Goal: Task Accomplishment & Management: Use online tool/utility

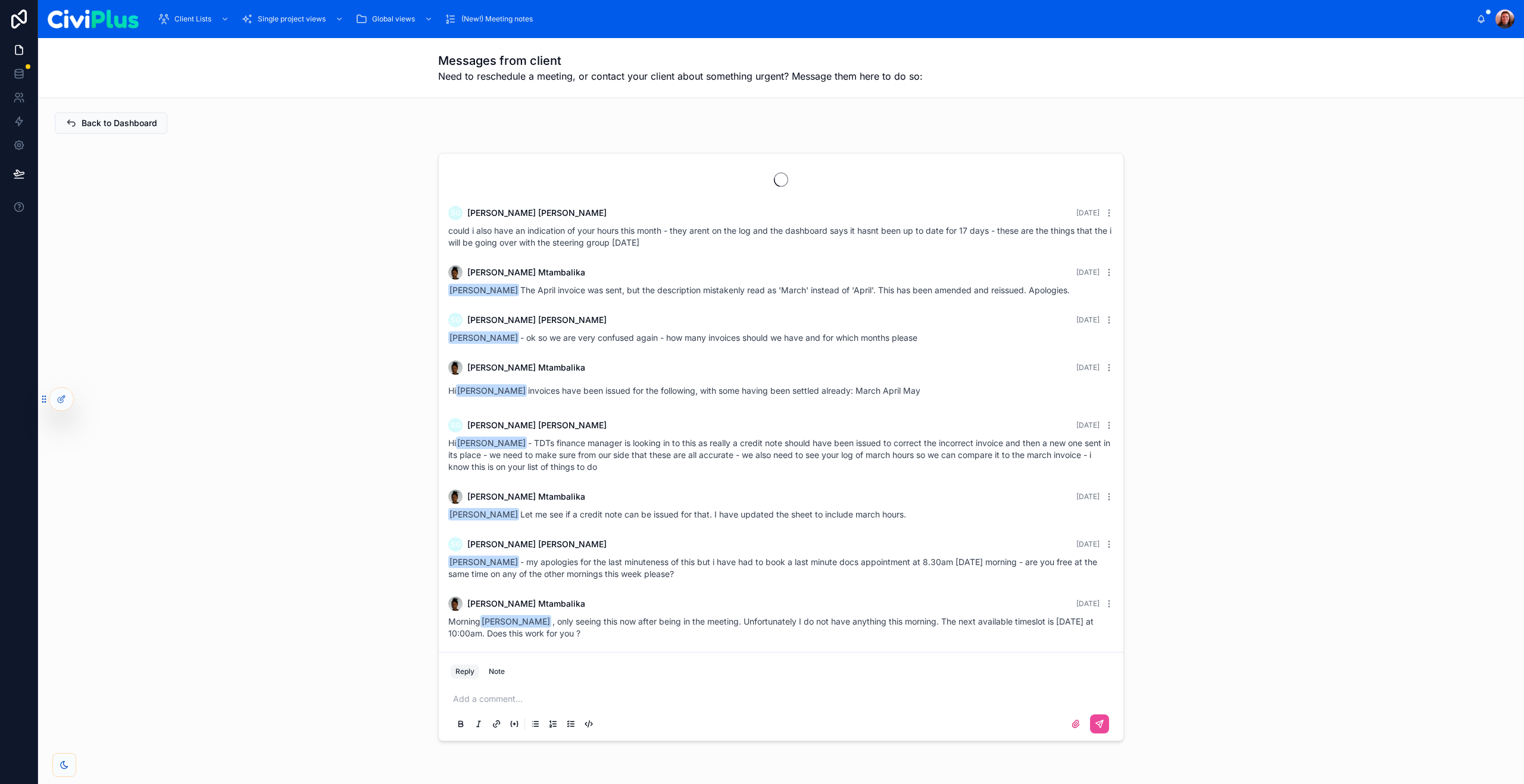
scroll to position [836, 0]
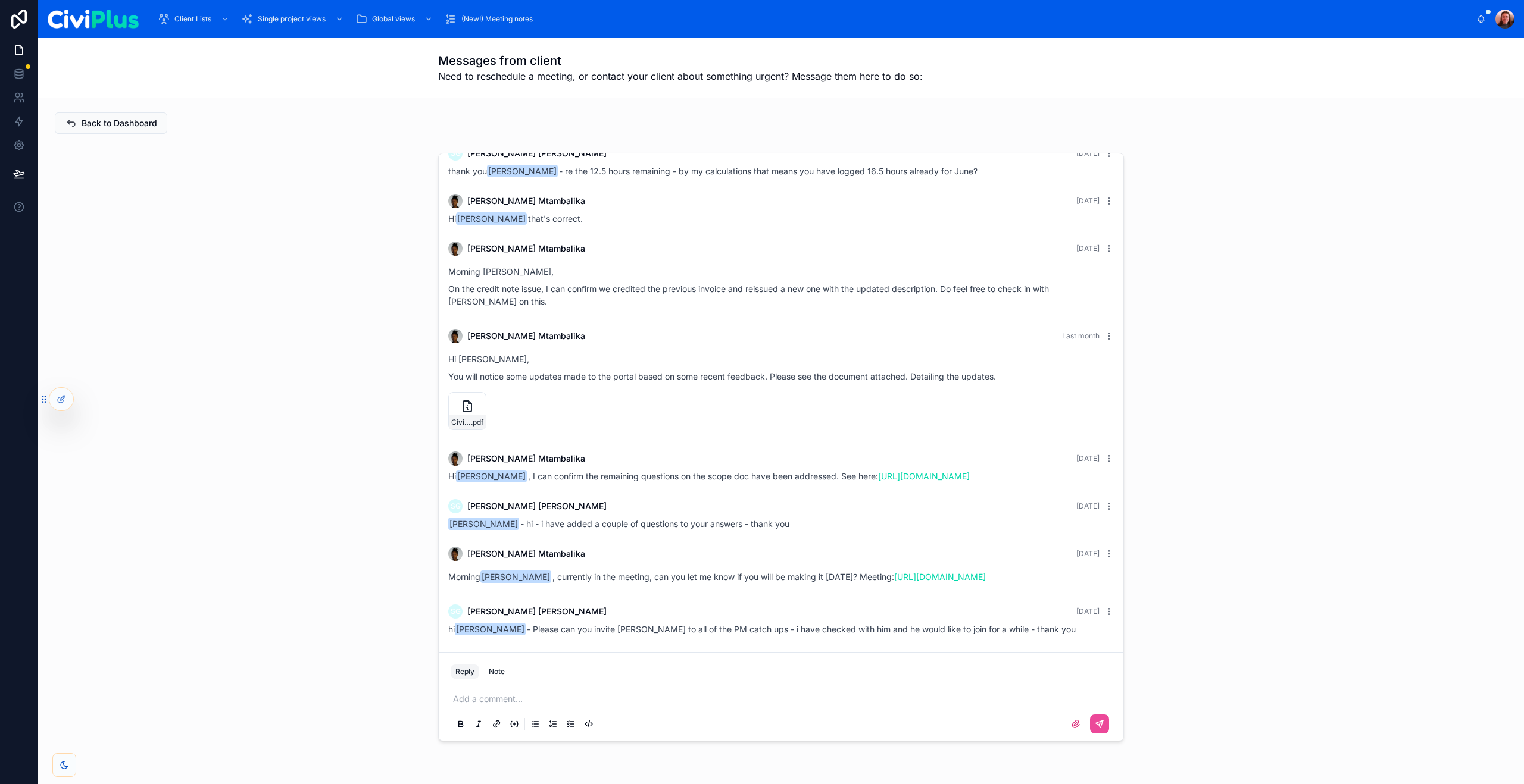
click at [323, 271] on div "SG [PERSON_NAME] [DATE] could i also have an indication of your hours this mont…" at bounding box center [781, 447] width 1467 height 598
click at [365, 528] on div "SG [PERSON_NAME] [DATE] could i also have an indication of your hours this mont…" at bounding box center [781, 447] width 1467 height 598
drag, startPoint x: 753, startPoint y: 631, endPoint x: 588, endPoint y: 626, distance: 165.1
click at [588, 626] on span "hi [PERSON_NAME] - Please can you invite [PERSON_NAME] to all of the PM catch u…" at bounding box center [762, 629] width 627 height 10
click at [583, 626] on span "hi [PERSON_NAME] - Please can you invite [PERSON_NAME] to all of the PM catch u…" at bounding box center [762, 629] width 627 height 10
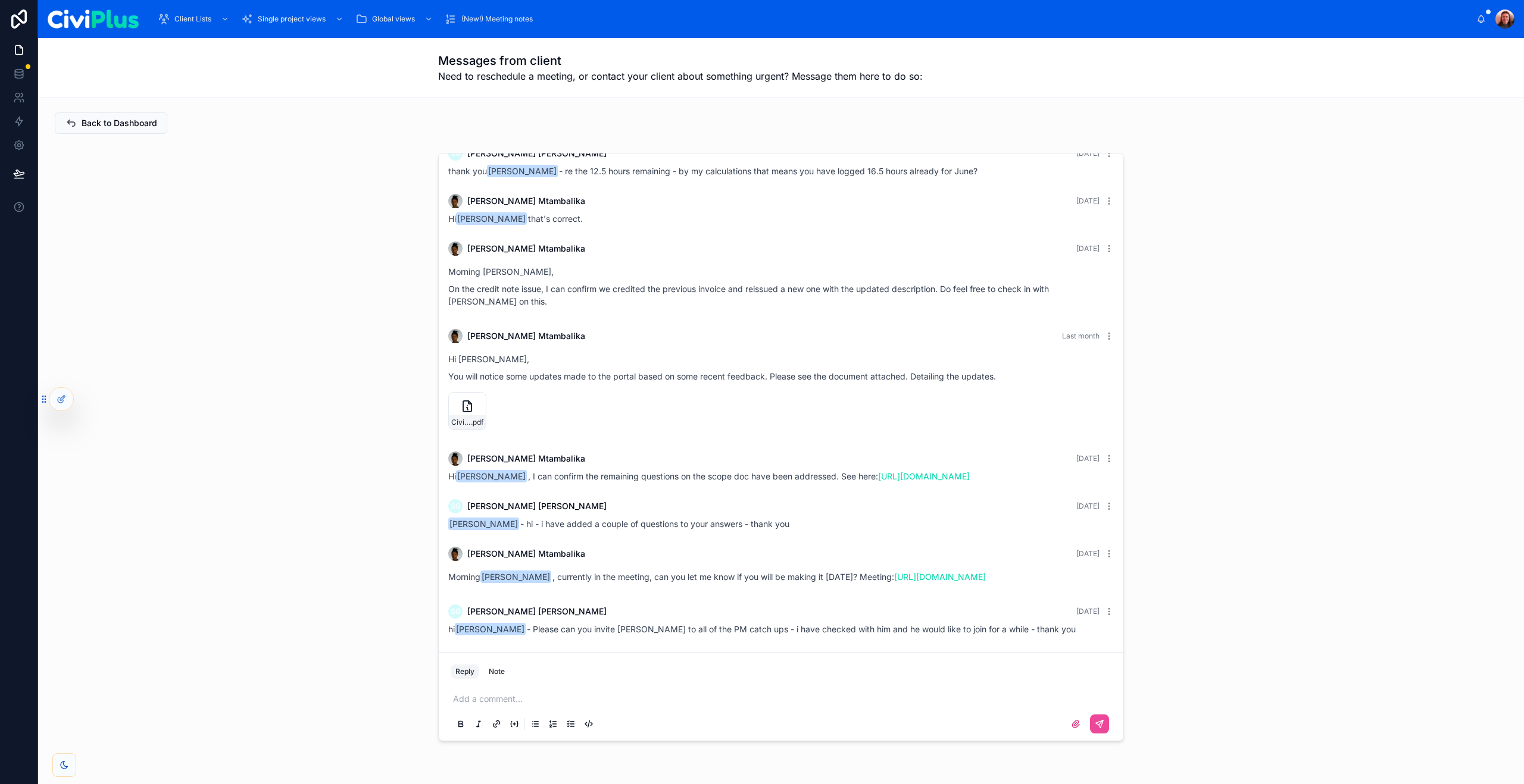
click at [358, 604] on div "SG [PERSON_NAME] [DATE] could i also have an indication of your hours this mont…" at bounding box center [781, 447] width 1467 height 598
click at [270, 45] on icon at bounding box center [270, 51] width 12 height 12
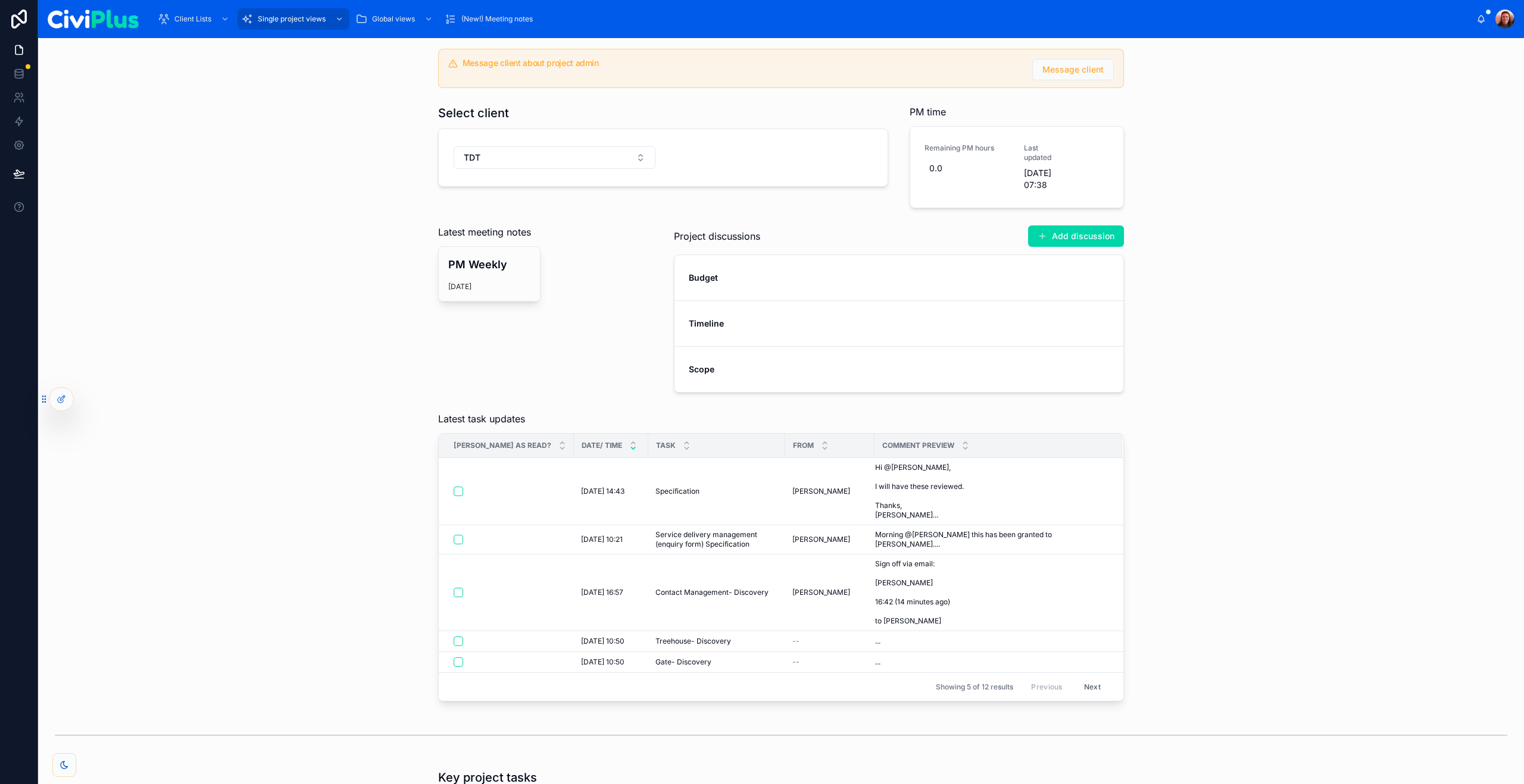
click at [379, 277] on div "Message client about project admin Message client Select client TDT PM time Rem…" at bounding box center [781, 220] width 1467 height 353
click at [590, 398] on div "Latest meeting notes PM Weekly [DATE]" at bounding box center [545, 308] width 229 height 177
click at [1057, 78] on button "Message client" at bounding box center [1073, 69] width 81 height 21
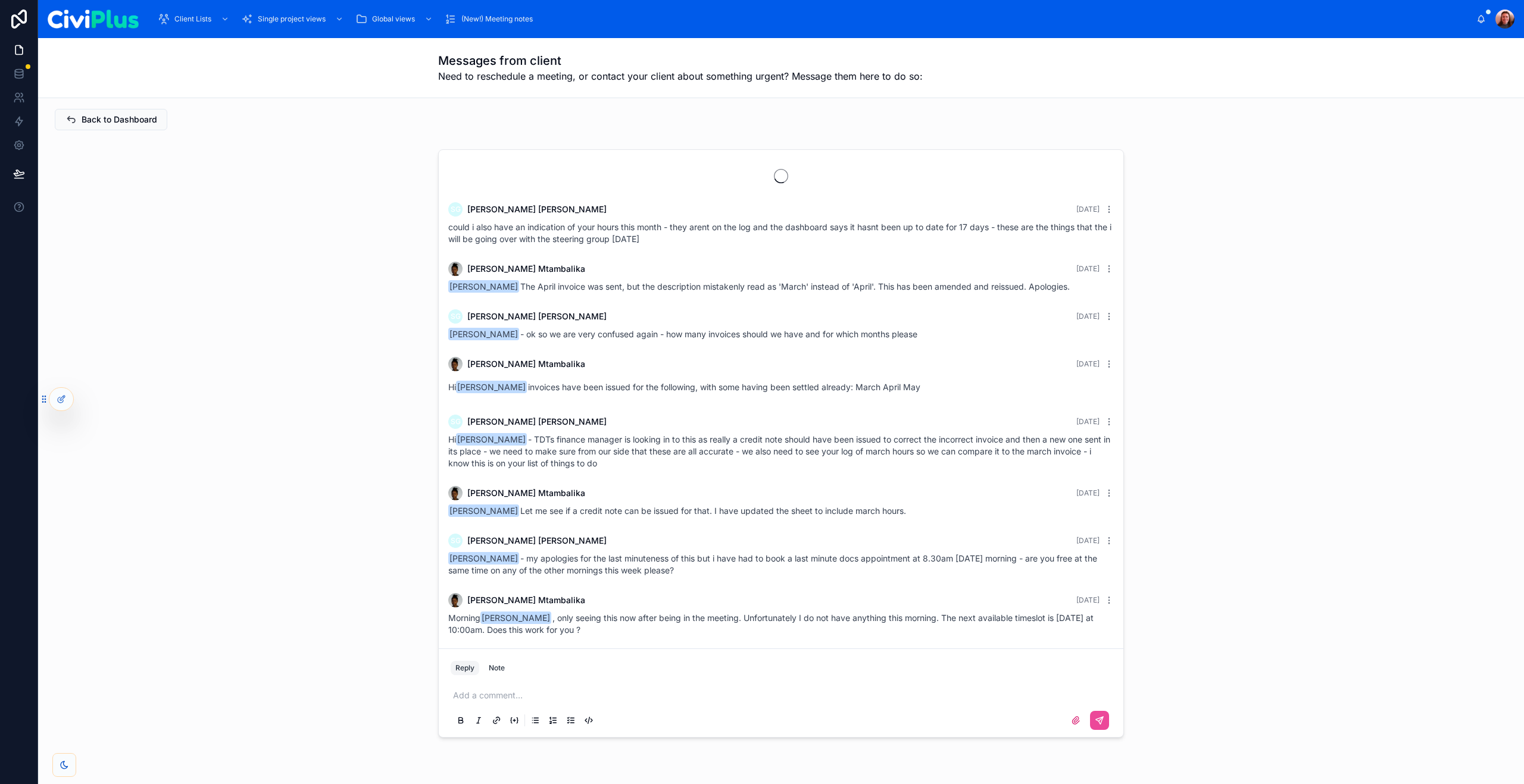
scroll to position [836, 0]
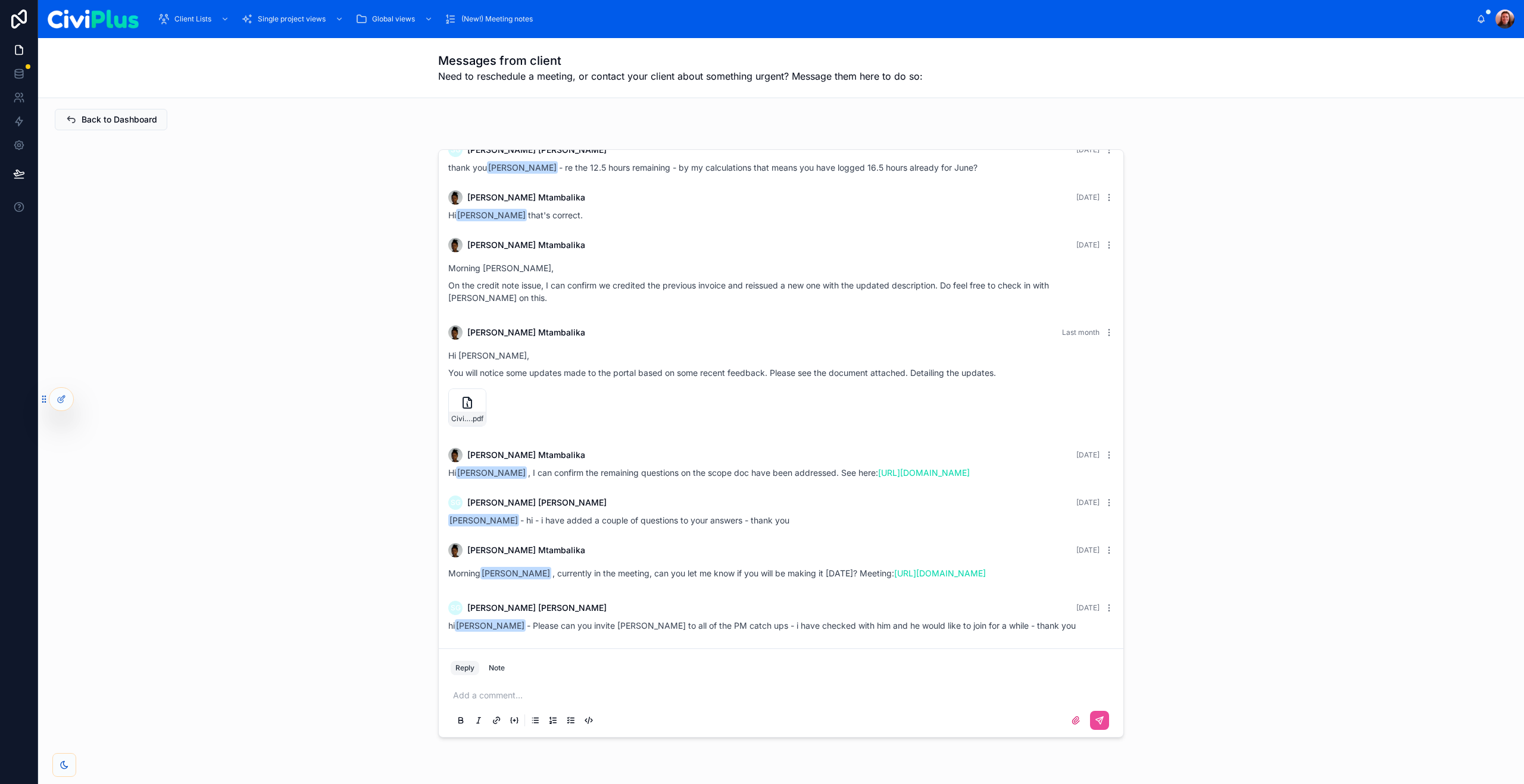
click at [680, 623] on span "hi [PERSON_NAME] - Please can you invite [PERSON_NAME] to all of the PM catch u…" at bounding box center [762, 626] width 627 height 10
click at [844, 633] on div "SG [PERSON_NAME] [DATE] hi [PERSON_NAME] - Please can you invite [PERSON_NAME] …" at bounding box center [781, 617] width 680 height 45
click at [365, 458] on div "SG [PERSON_NAME] [DATE] could i also have an indication of your hours this mont…" at bounding box center [781, 444] width 1467 height 598
click at [298, 59] on div "Dashboard" at bounding box center [293, 51] width 59 height 19
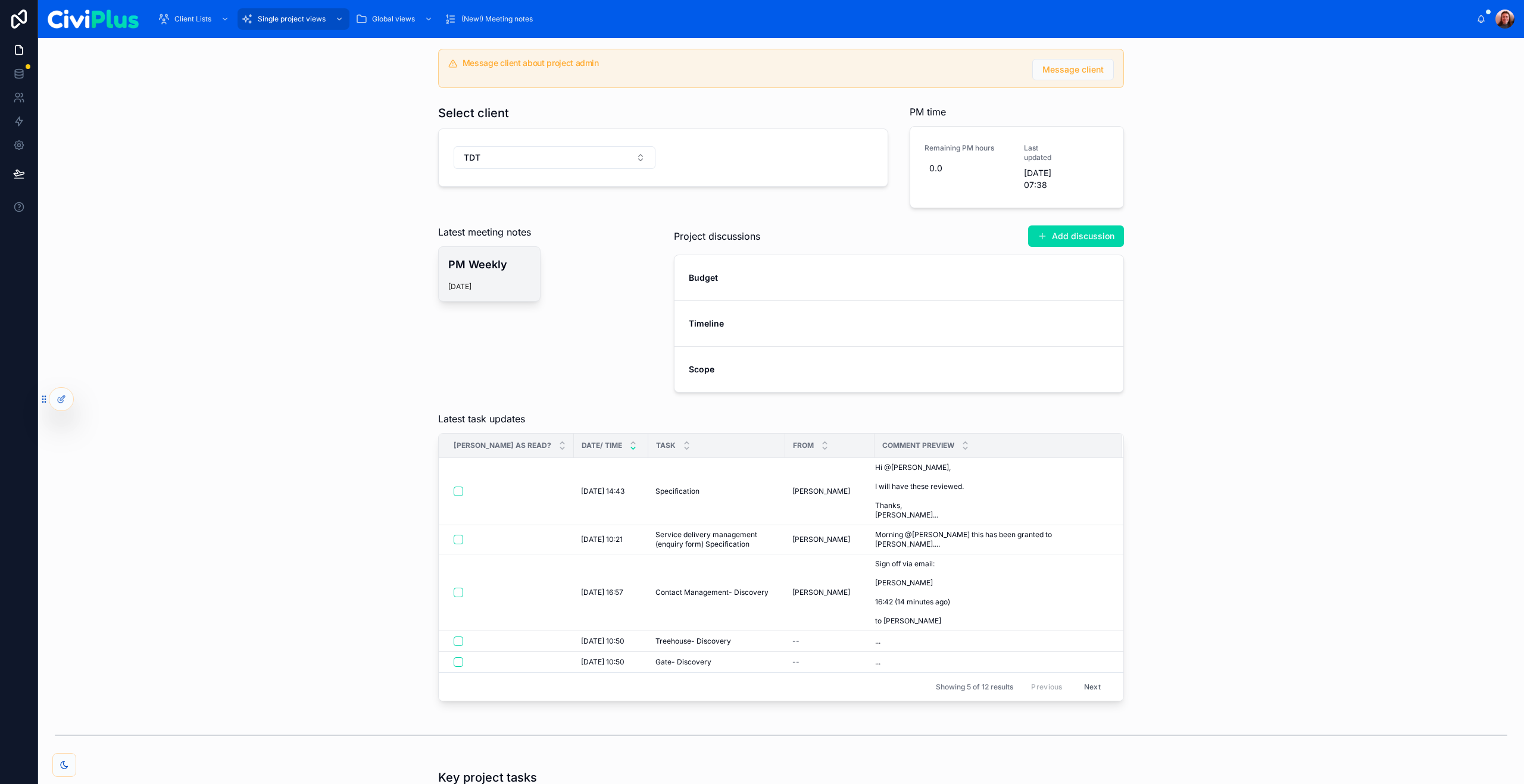
click at [516, 287] on div "PM Weekly [DATE]" at bounding box center [489, 274] width 101 height 54
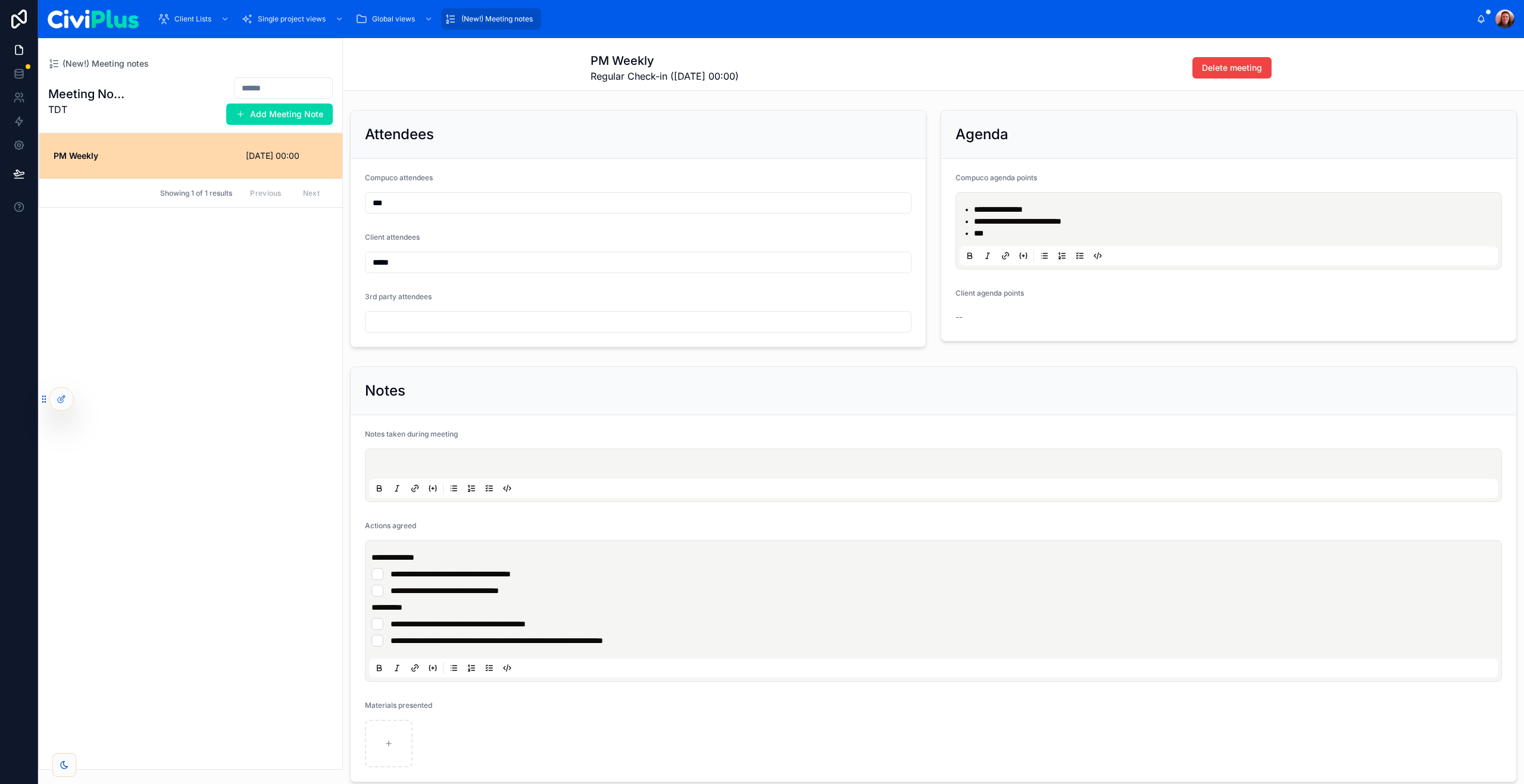
click at [1095, 225] on li "**********" at bounding box center [1237, 221] width 526 height 12
paste div
click at [975, 209] on span "**********" at bounding box center [998, 209] width 49 height 8
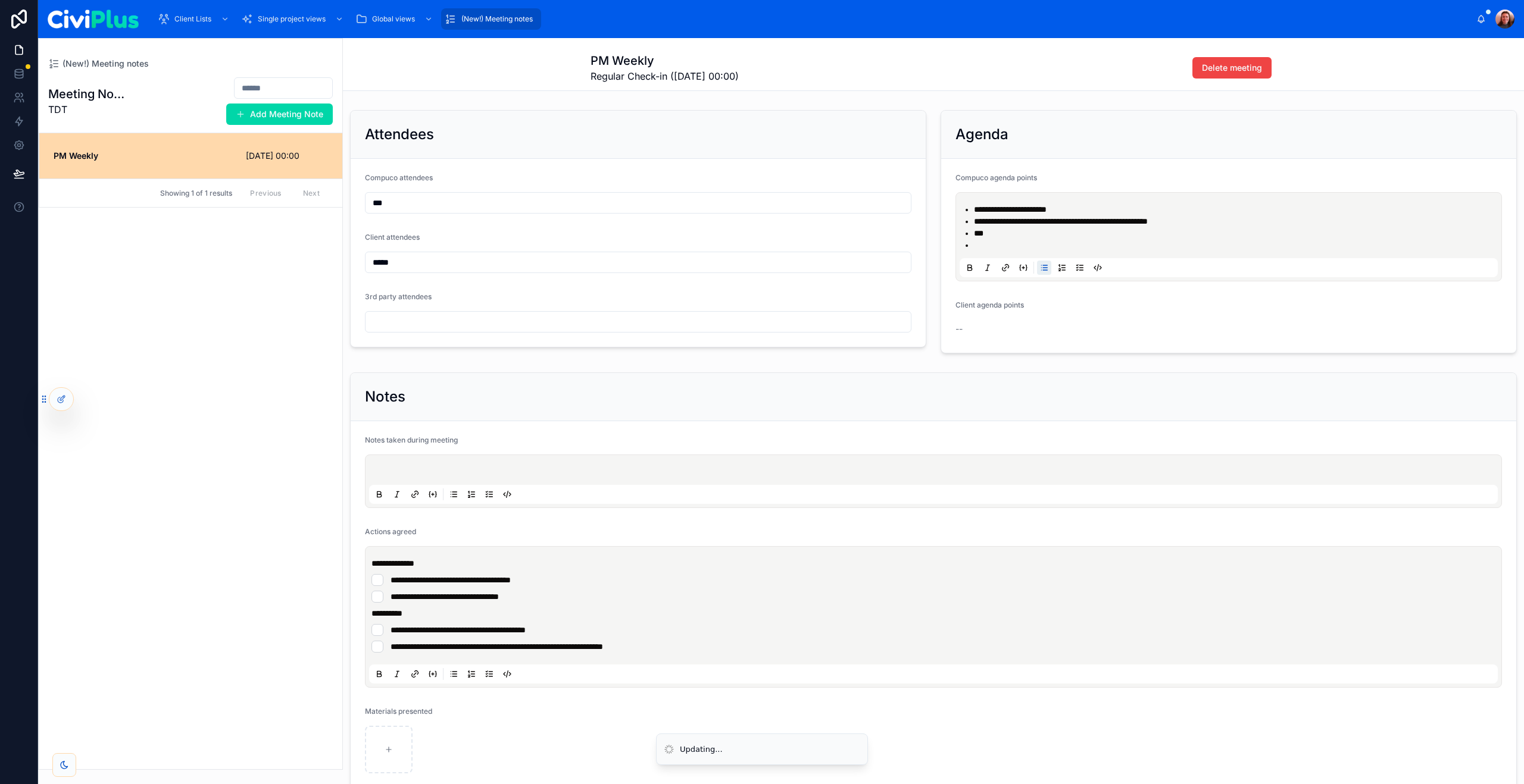
click at [1075, 218] on span "**********" at bounding box center [1061, 221] width 174 height 8
drag, startPoint x: 1127, startPoint y: 220, endPoint x: 1228, endPoint y: 223, distance: 101.0
click at [1228, 223] on li "**********" at bounding box center [1237, 221] width 526 height 12
click at [1001, 245] on li at bounding box center [1237, 245] width 526 height 12
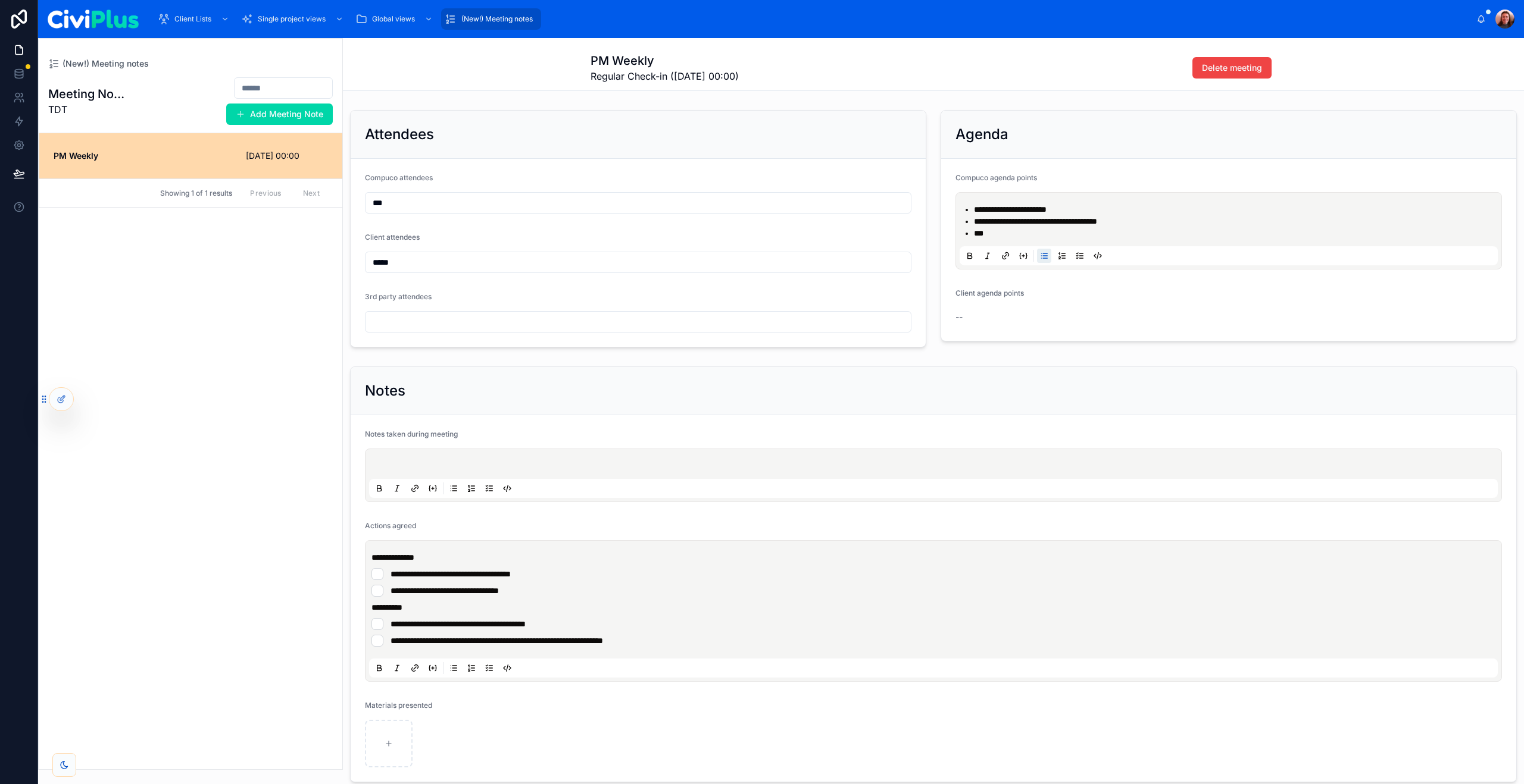
click at [934, 297] on div "**********" at bounding box center [1228, 229] width 591 height 247
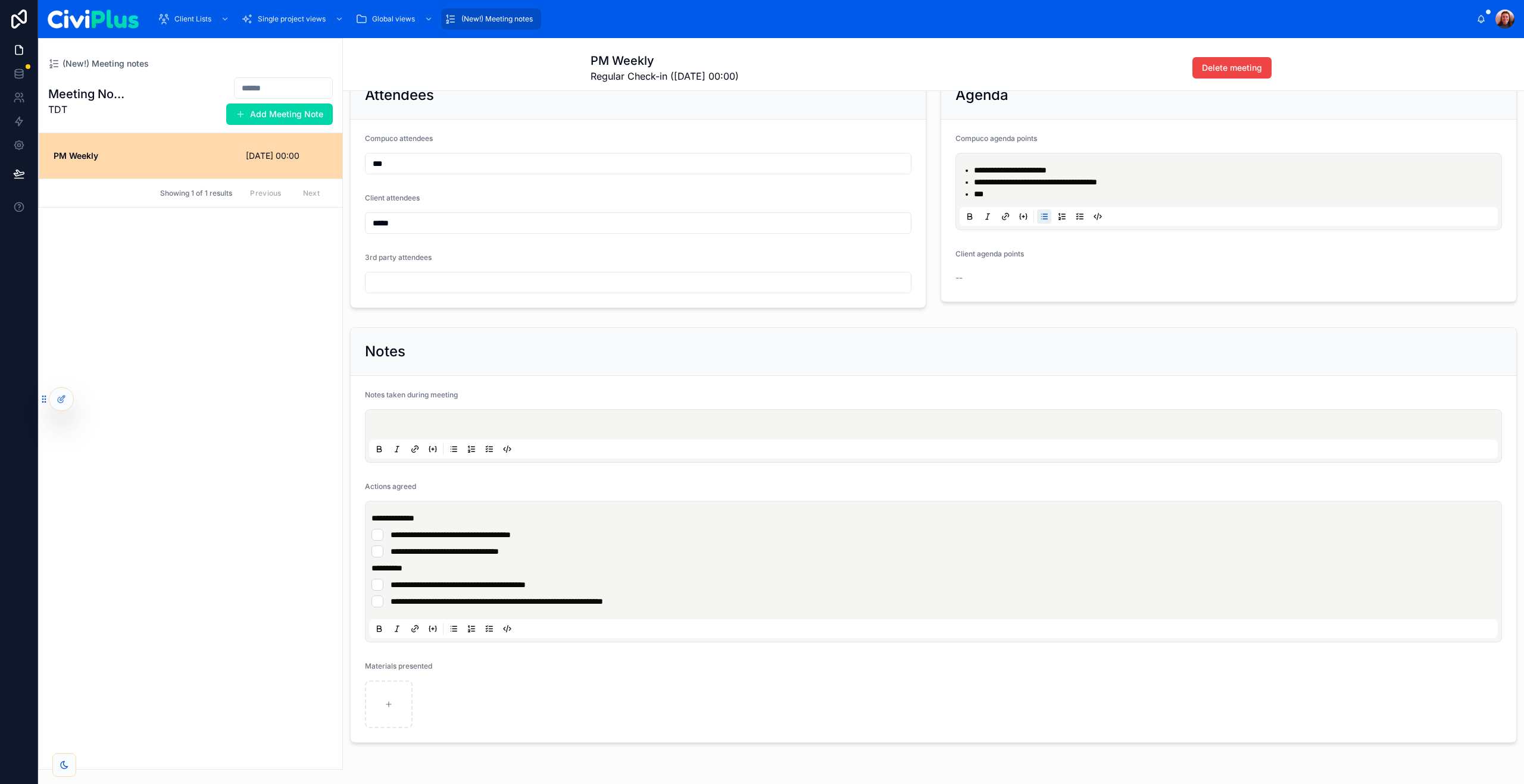
scroll to position [79, 0]
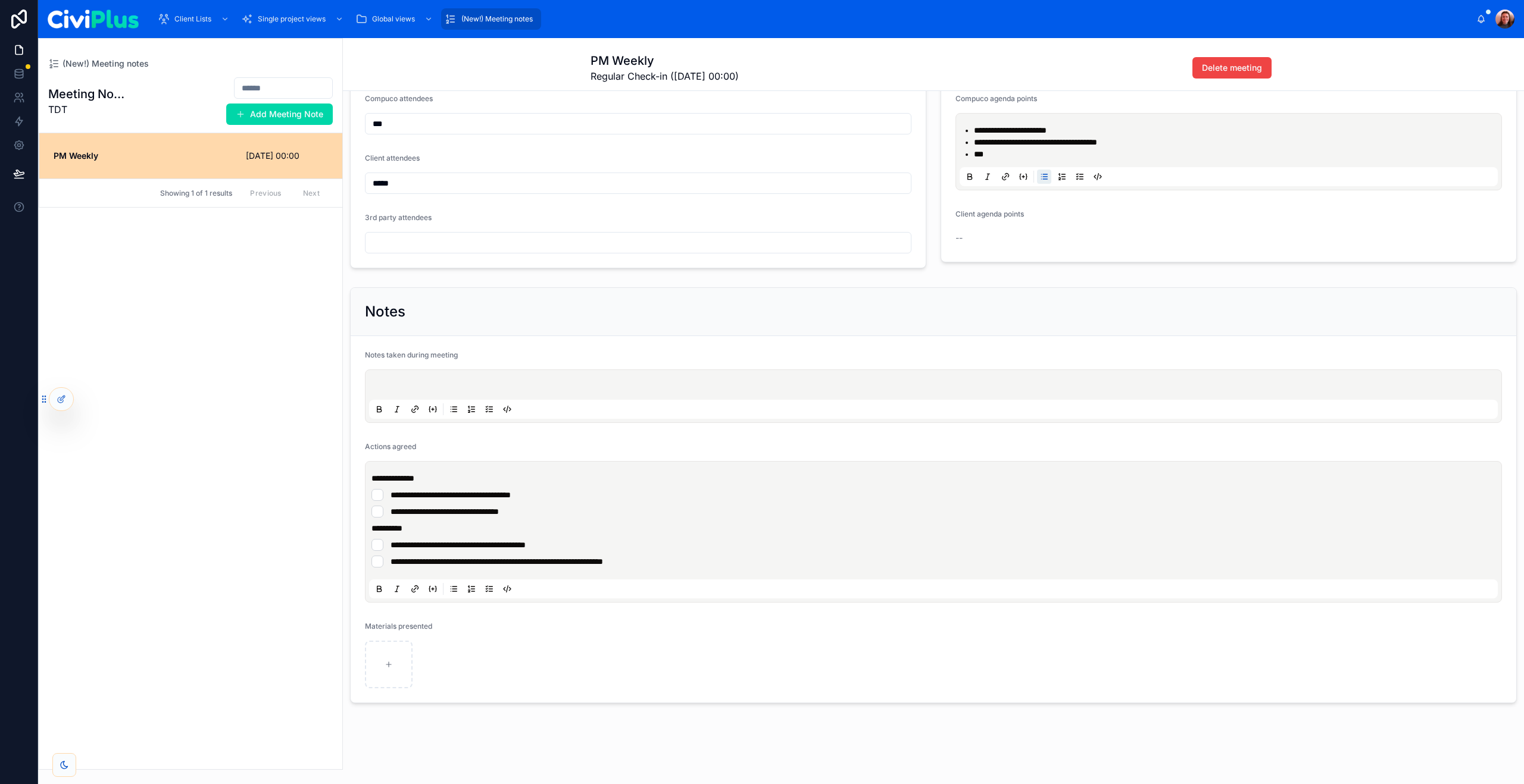
click at [662, 385] on p at bounding box center [935, 386] width 1128 height 12
